Goal: Task Accomplishment & Management: Manage account settings

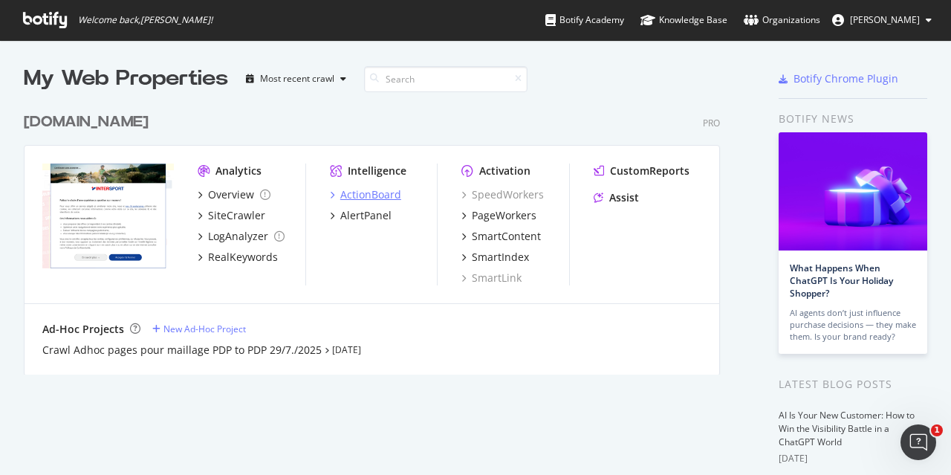
click at [367, 192] on div "ActionBoard" at bounding box center [370, 194] width 61 height 15
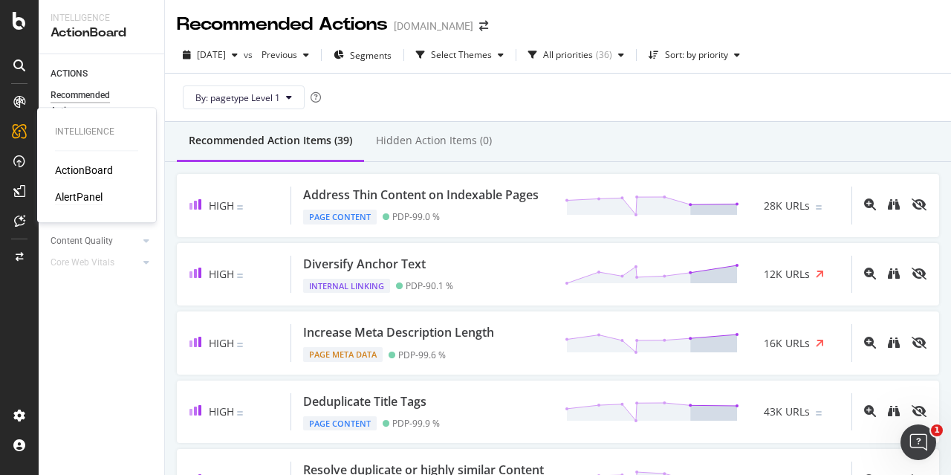
click at [82, 197] on div "AlertPanel" at bounding box center [79, 197] width 48 height 15
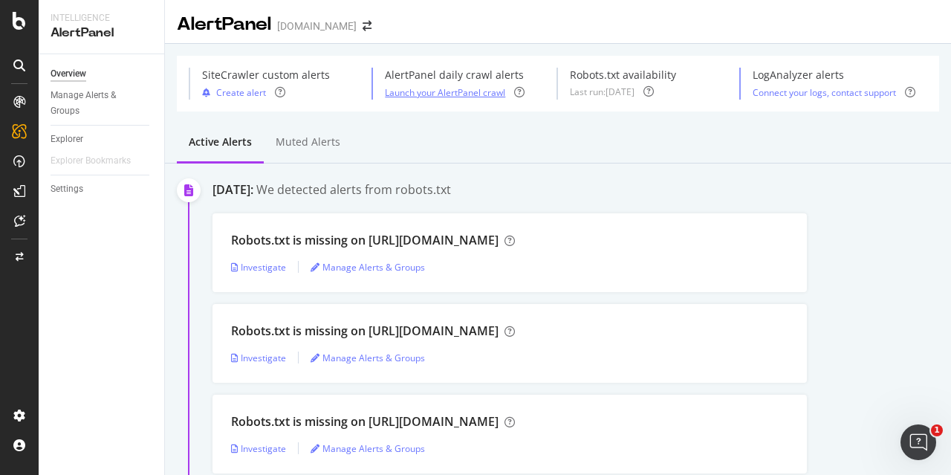
click at [416, 92] on div "Launch your AlertPanel crawl" at bounding box center [445, 92] width 120 height 13
select select "02"
click at [433, 94] on div "Launch your AlertPanel crawl" at bounding box center [445, 92] width 120 height 13
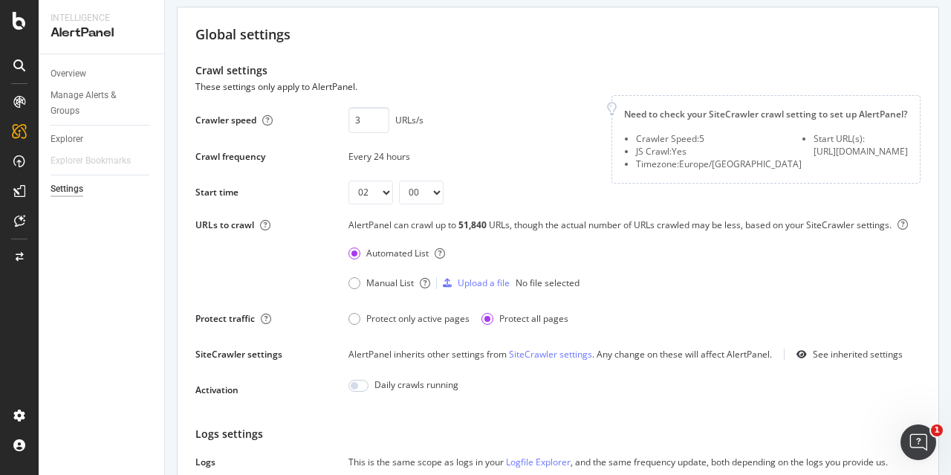
scroll to position [65, 0]
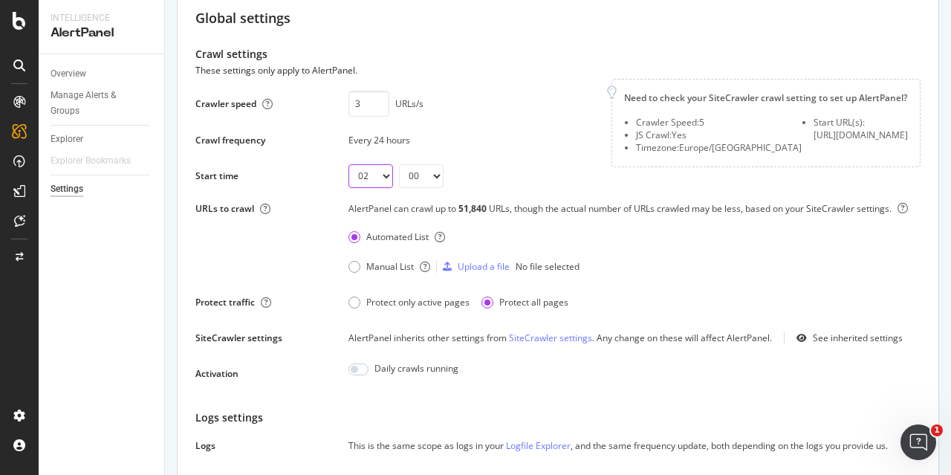
click at [376, 178] on select "00 01 02 03 04 05 06 07 08 09 10 11 12 13 14 15 16 17 18 19 20 21 22 23" at bounding box center [371, 176] width 45 height 24
select select "11"
click at [349, 164] on select "00 01 02 03 04 05 06 07 08 09 10 11 12 13 14 15 16 17 18 19 20 21 22 23" at bounding box center [371, 176] width 45 height 24
click at [515, 158] on div "Crawler speed 3 URLs/s Saving this setting generate the scope of your daily ale…" at bounding box center [394, 133] width 398 height 109
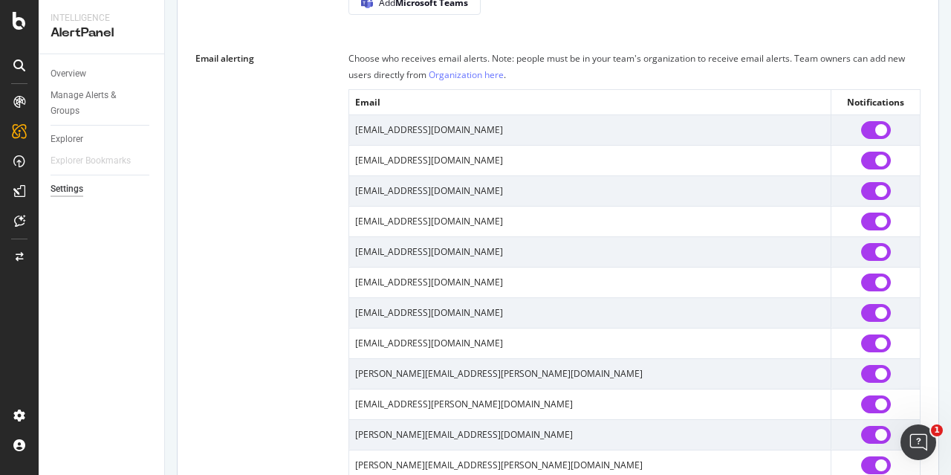
scroll to position [1198, 0]
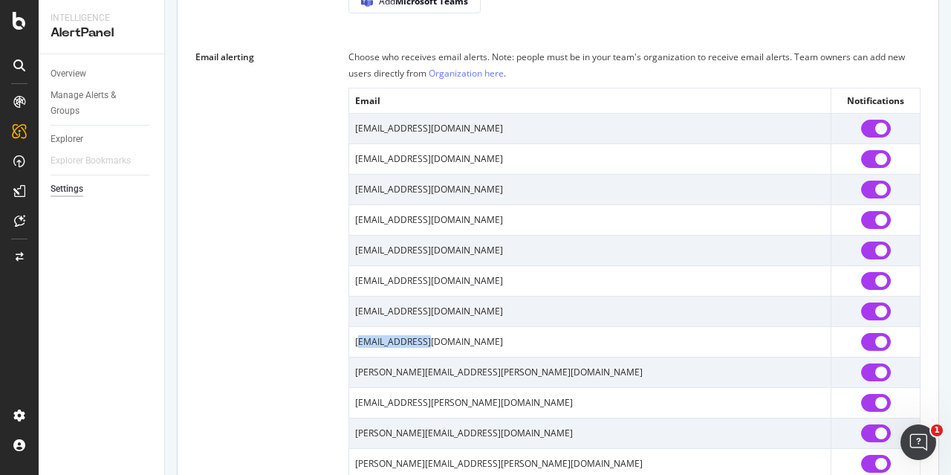
drag, startPoint x: 427, startPoint y: 337, endPoint x: 361, endPoint y: 337, distance: 66.1
click at [361, 337] on td "[EMAIL_ADDRESS][DOMAIN_NAME]" at bounding box center [590, 341] width 482 height 30
drag, startPoint x: 435, startPoint y: 247, endPoint x: 357, endPoint y: 247, distance: 78.0
click at [357, 247] on td "[EMAIL_ADDRESS][DOMAIN_NAME]" at bounding box center [590, 250] width 482 height 30
click at [307, 246] on div "Email alerting Choose who receives email alerts. Note: people must be in your t…" at bounding box center [557, 264] width 725 height 430
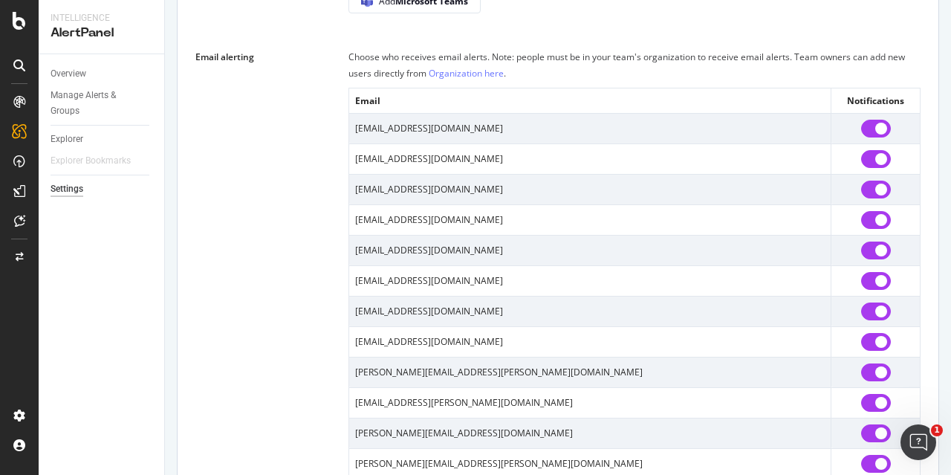
click at [867, 128] on input "checkbox" at bounding box center [876, 129] width 30 height 18
checkbox input "false"
click at [865, 188] on input "checkbox" at bounding box center [876, 190] width 30 height 18
checkbox input "false"
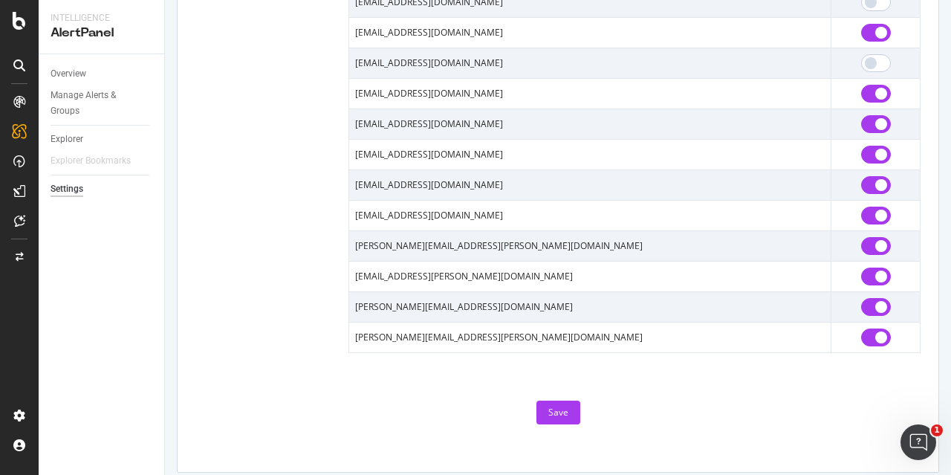
scroll to position [1330, 0]
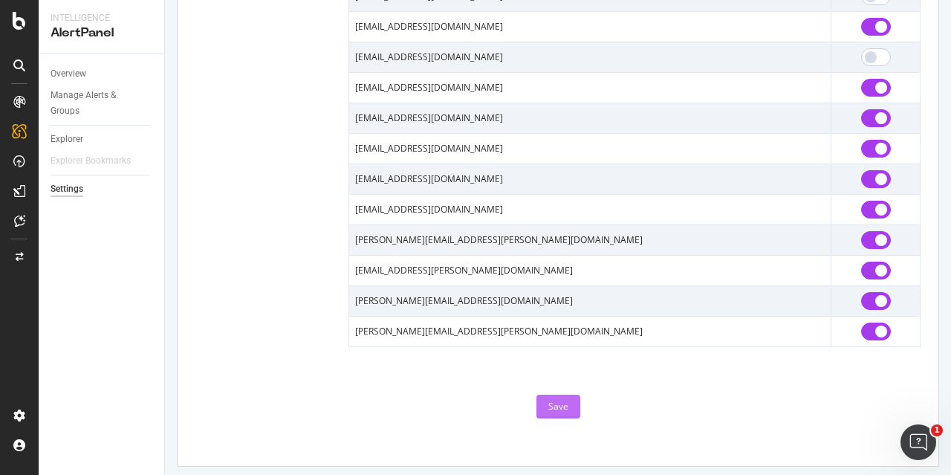
click at [554, 400] on div "Save" at bounding box center [558, 406] width 20 height 13
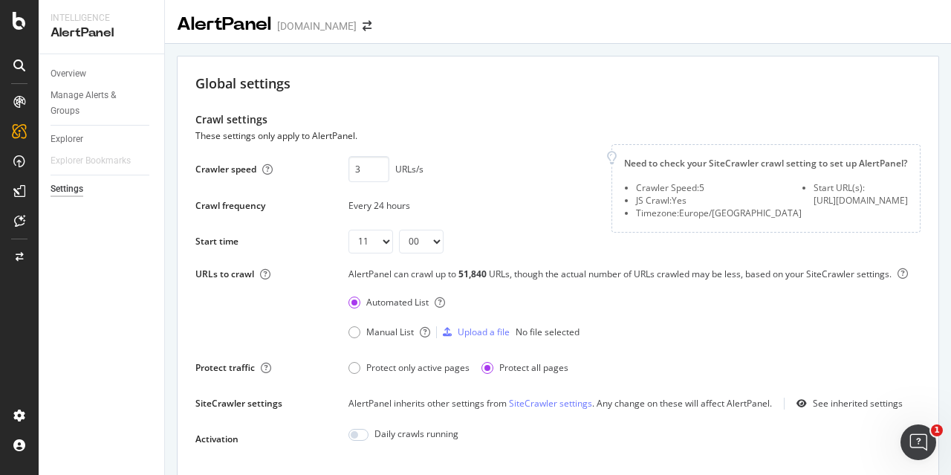
scroll to position [52, 0]
